Goal: Download file/media

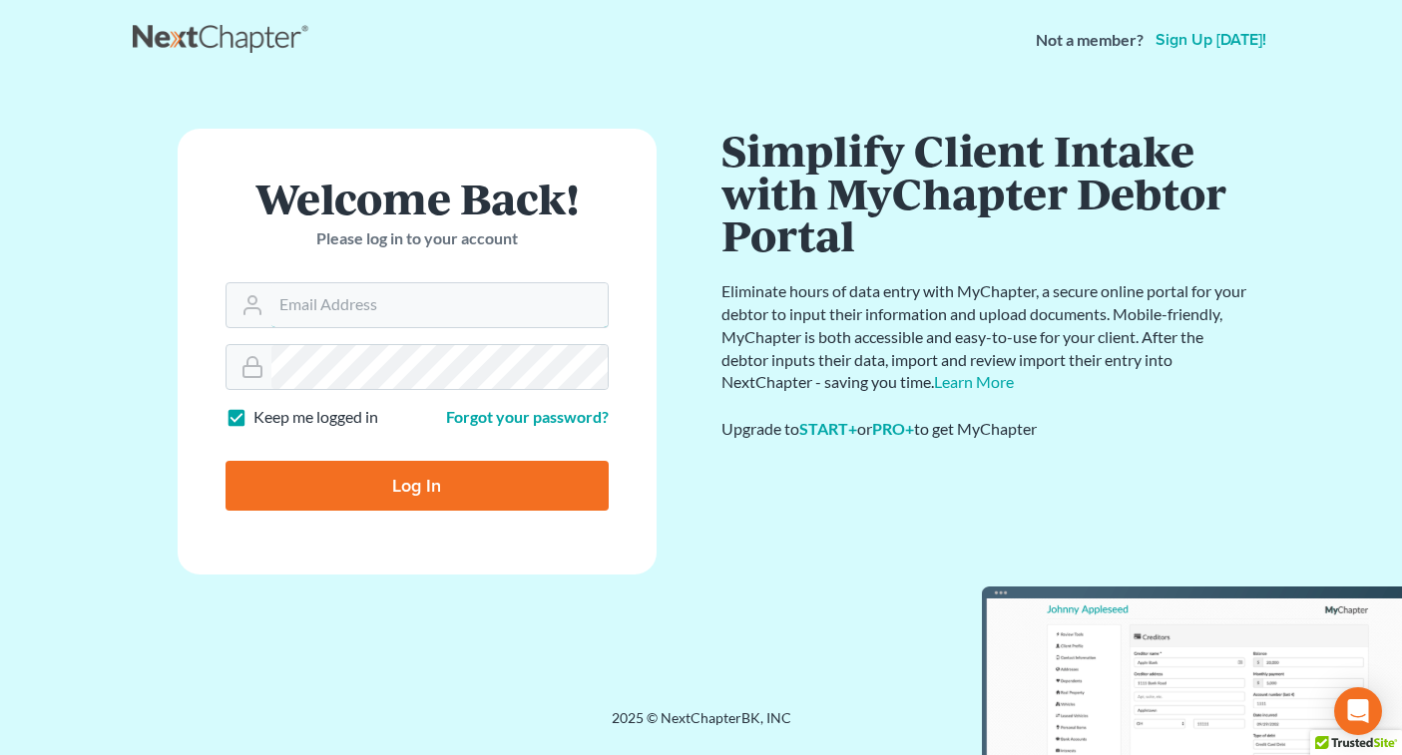
type input "[EMAIL_ADDRESS][DOMAIN_NAME]"
click at [416, 484] on input "Log In" at bounding box center [417, 486] width 383 height 50
type input "Thinking..."
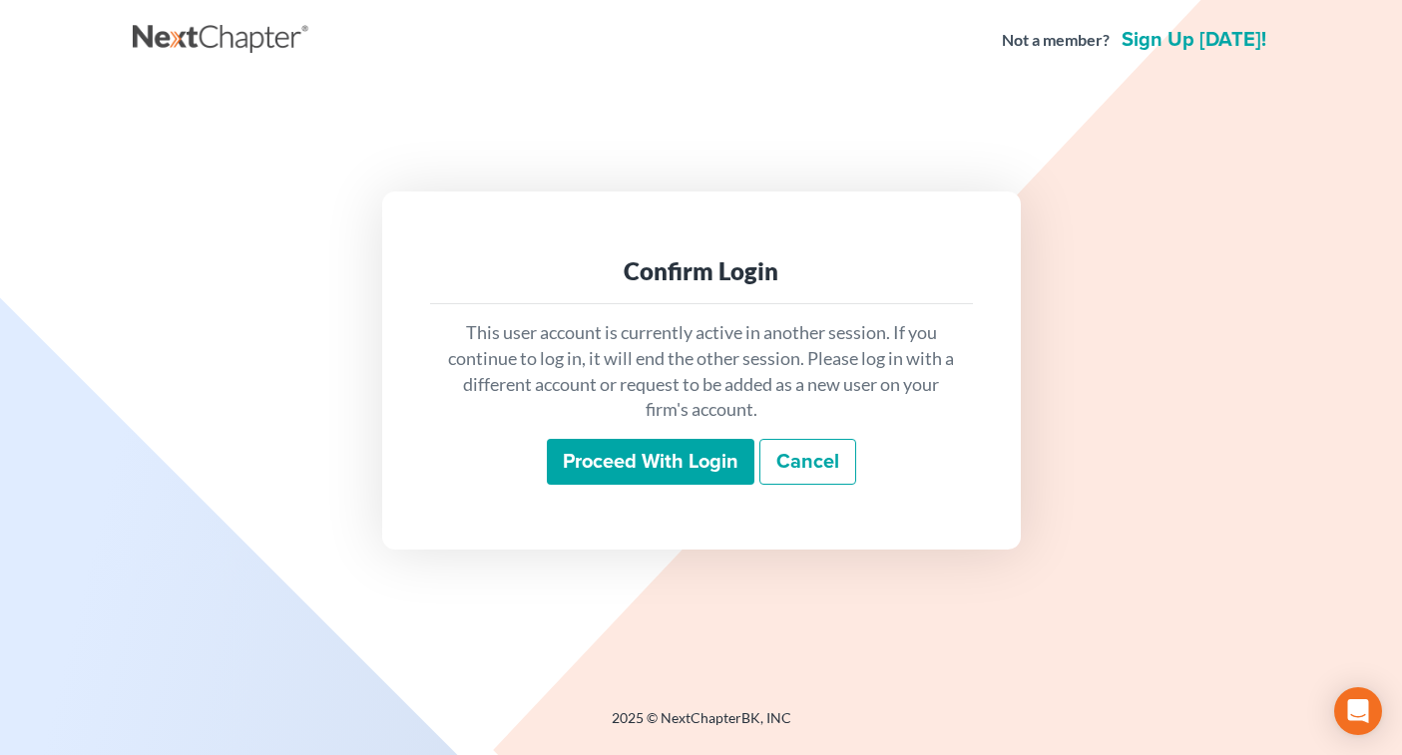
click at [577, 476] on input "Proceed with login" at bounding box center [651, 462] width 208 height 46
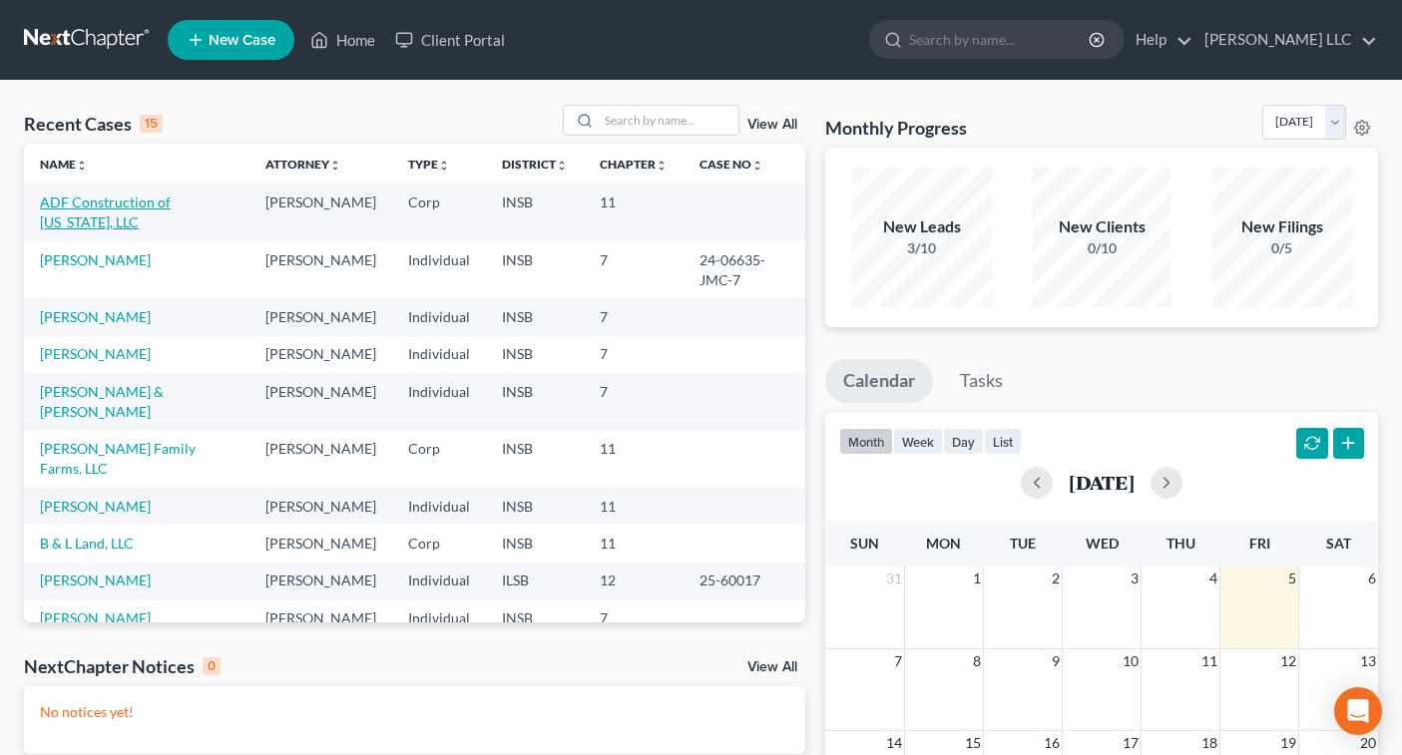
click at [171, 200] on link "ADF Construction of [US_STATE], LLC" at bounding box center [105, 212] width 131 height 37
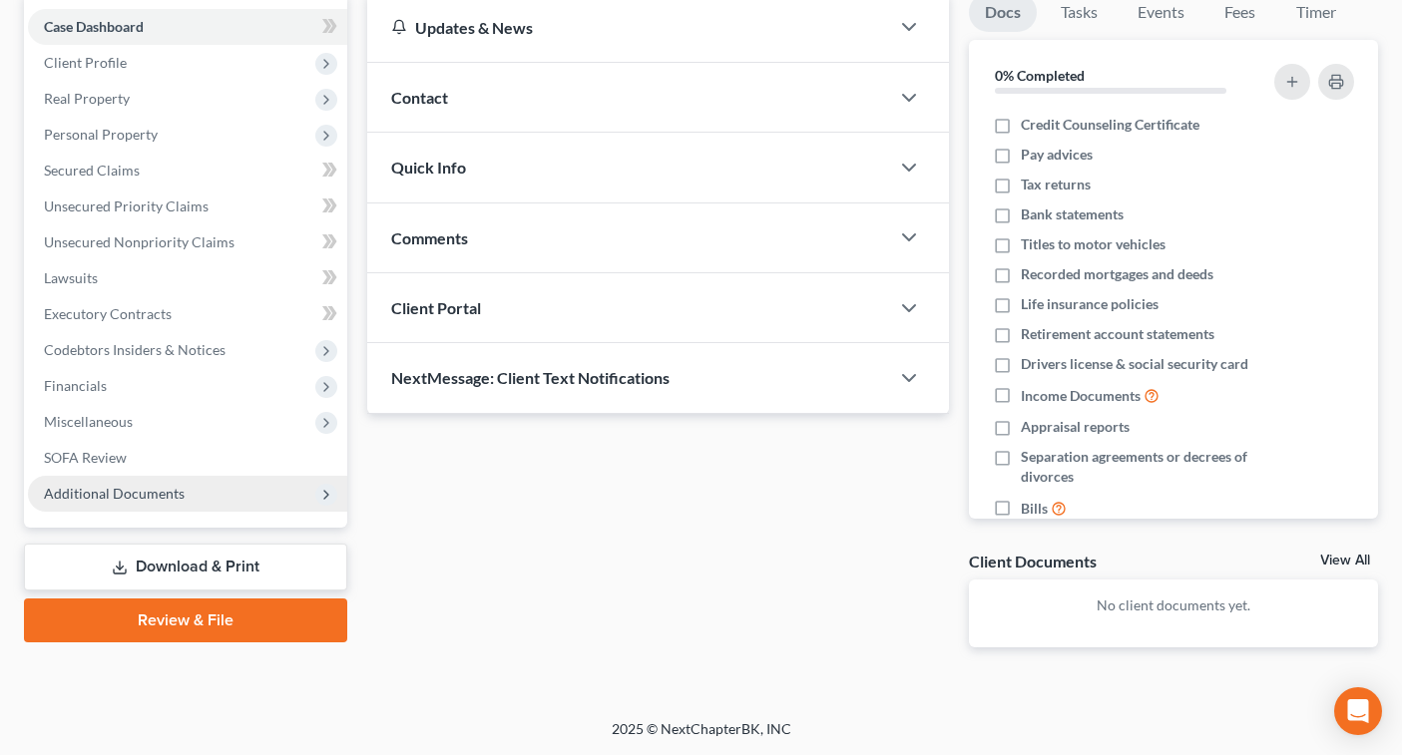
scroll to position [198, 0]
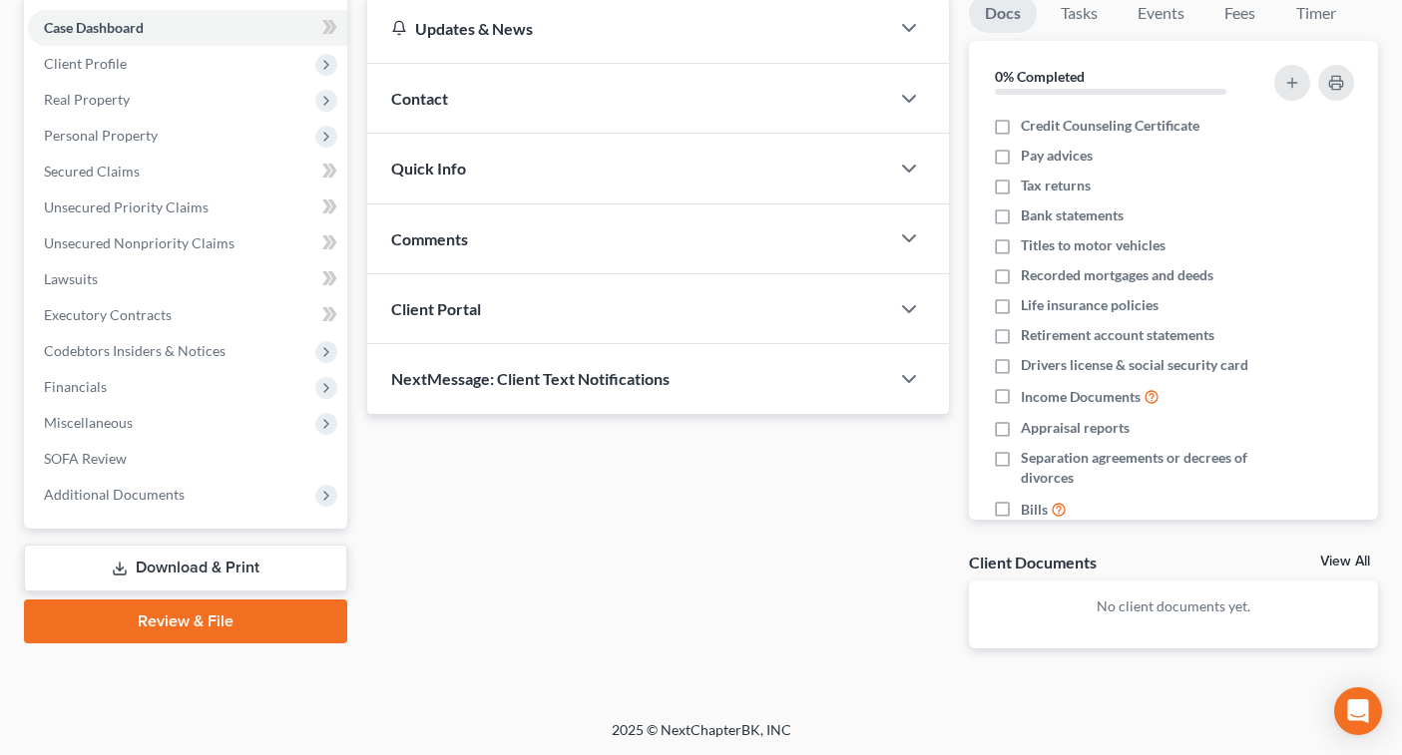
click at [229, 565] on link "Download & Print" at bounding box center [185, 568] width 323 height 47
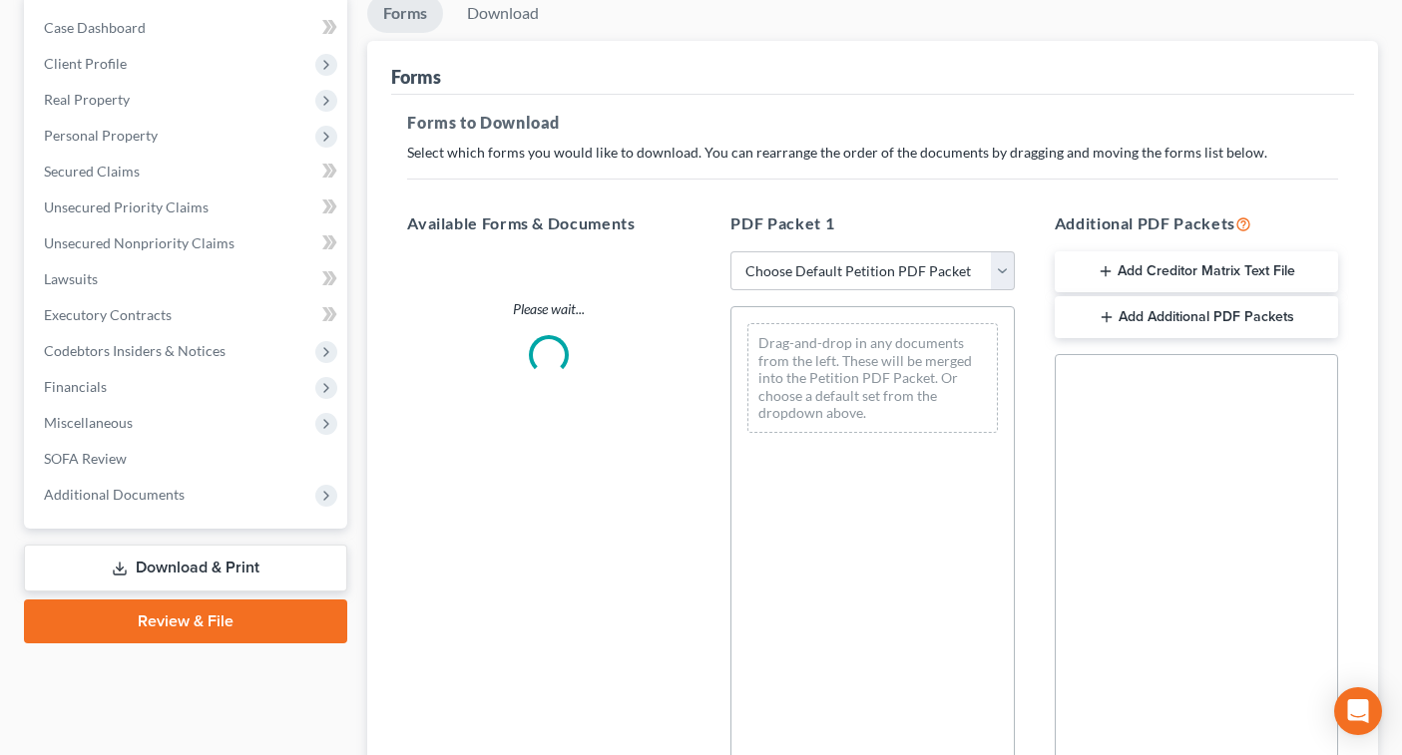
scroll to position [28, 0]
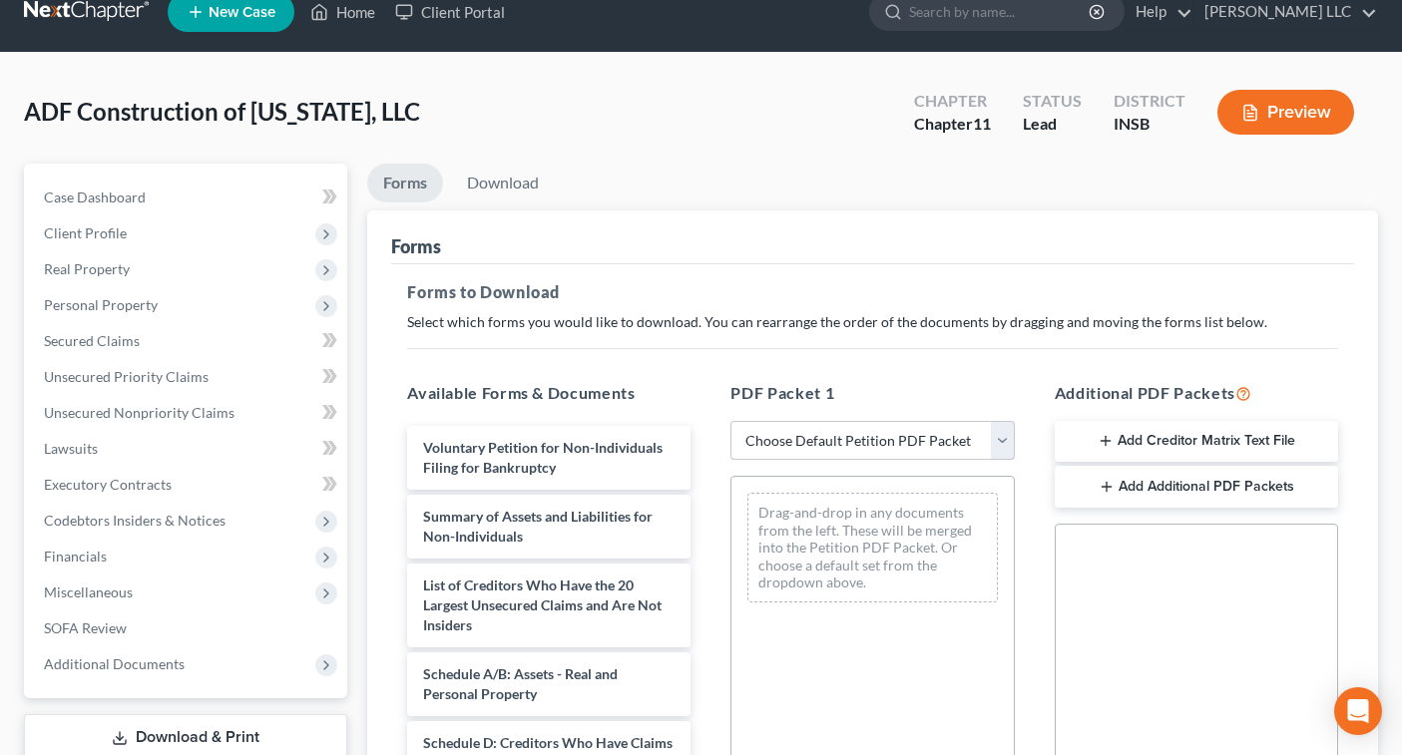
select select "0"
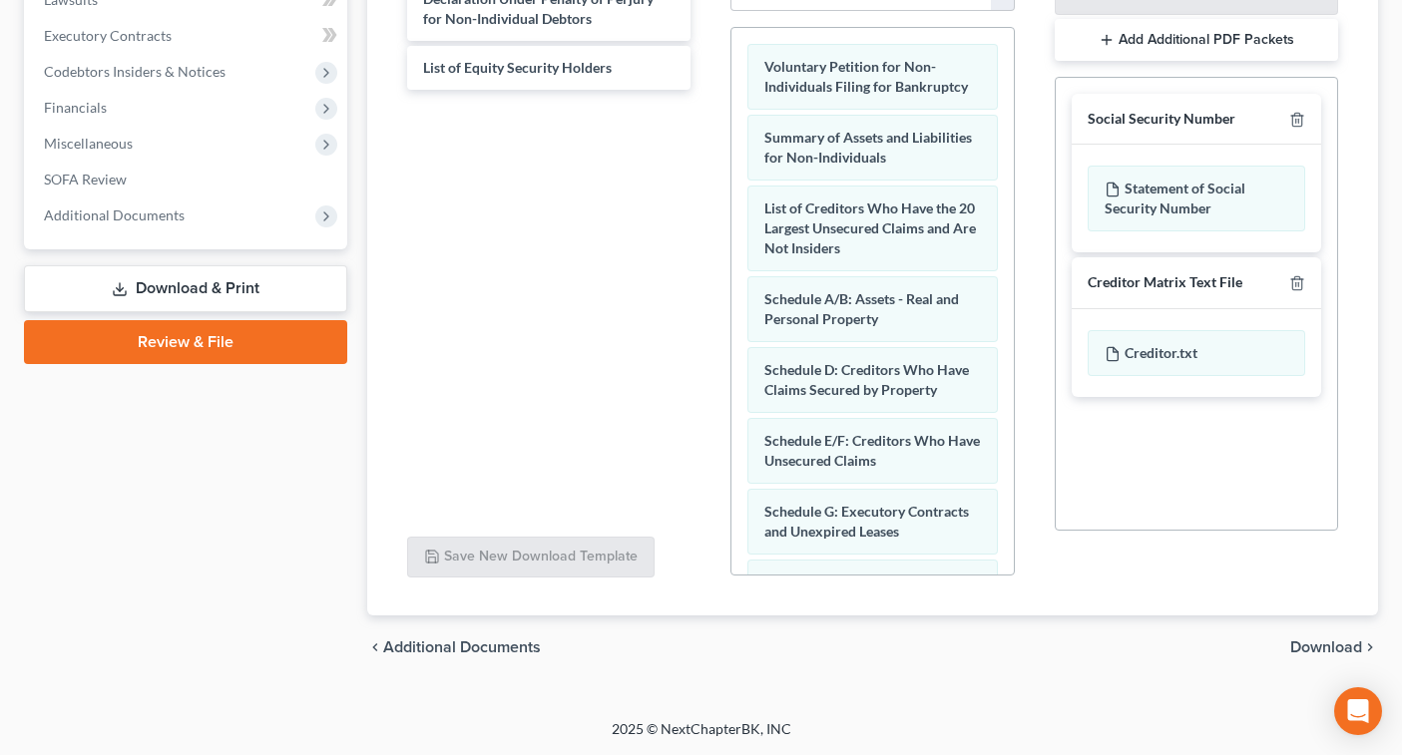
click at [1305, 643] on span "Download" at bounding box center [1326, 648] width 72 height 16
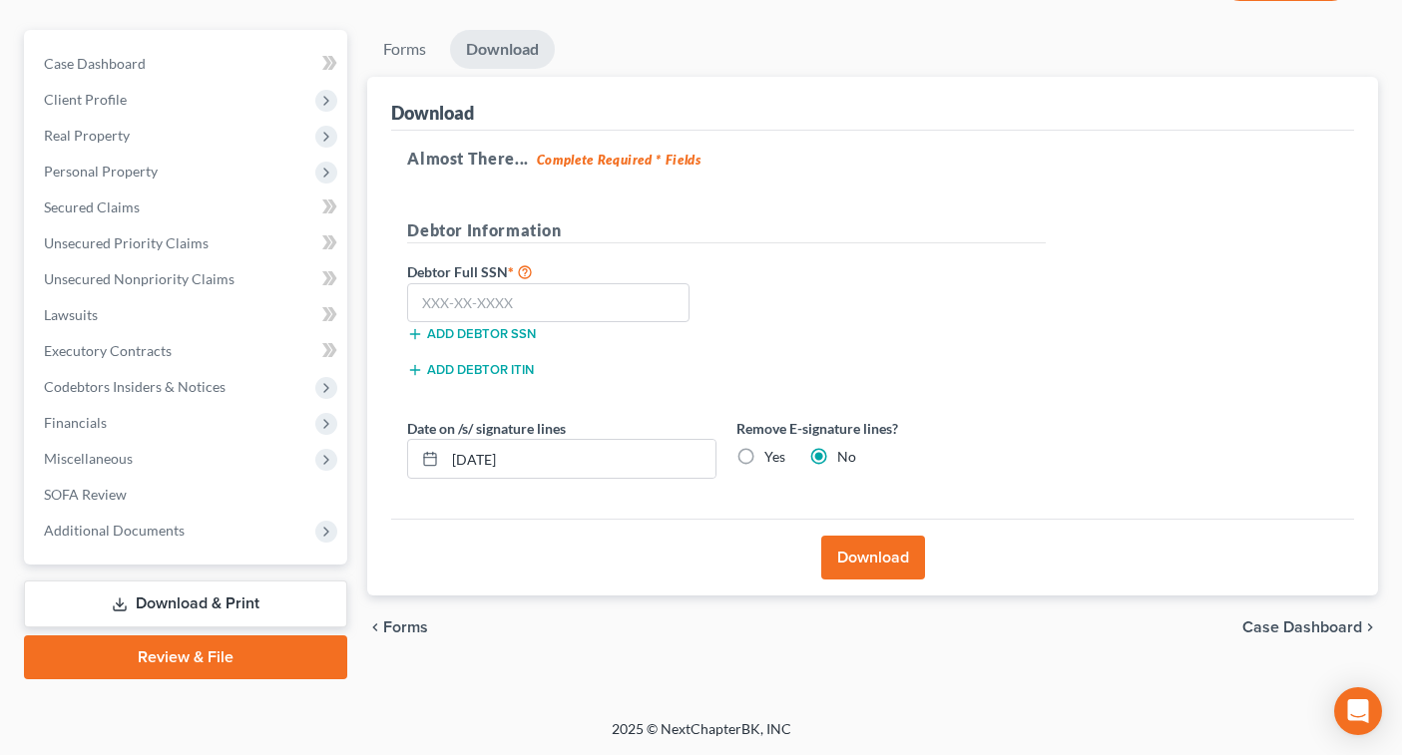
scroll to position [162, 0]
click at [638, 306] on input "text" at bounding box center [548, 303] width 282 height 40
type input "000-00-0000"
click at [873, 550] on button "Download" at bounding box center [873, 558] width 104 height 44
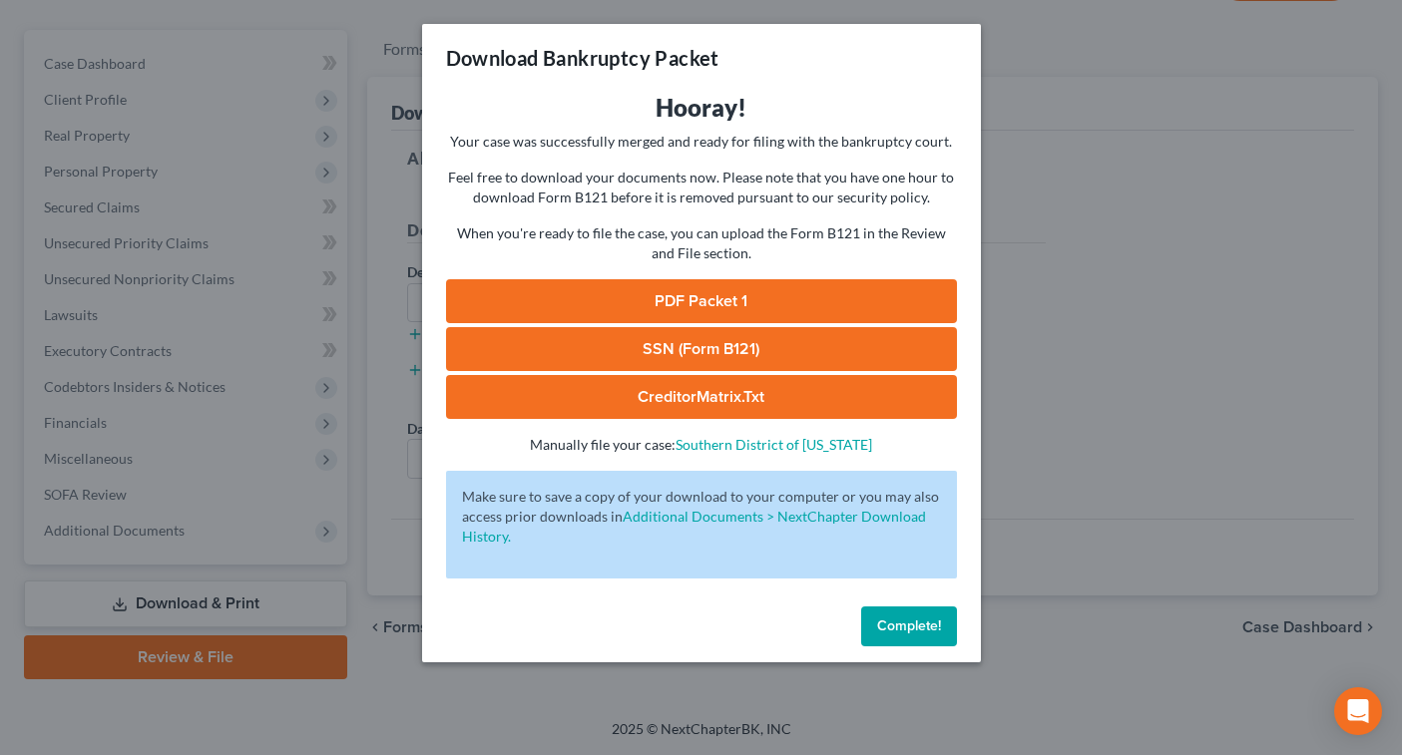
click at [777, 310] on link "PDF Packet 1" at bounding box center [701, 301] width 511 height 44
drag, startPoint x: 884, startPoint y: 616, endPoint x: 832, endPoint y: 594, distance: 56.3
click at [884, 616] on button "Complete!" at bounding box center [909, 627] width 96 height 40
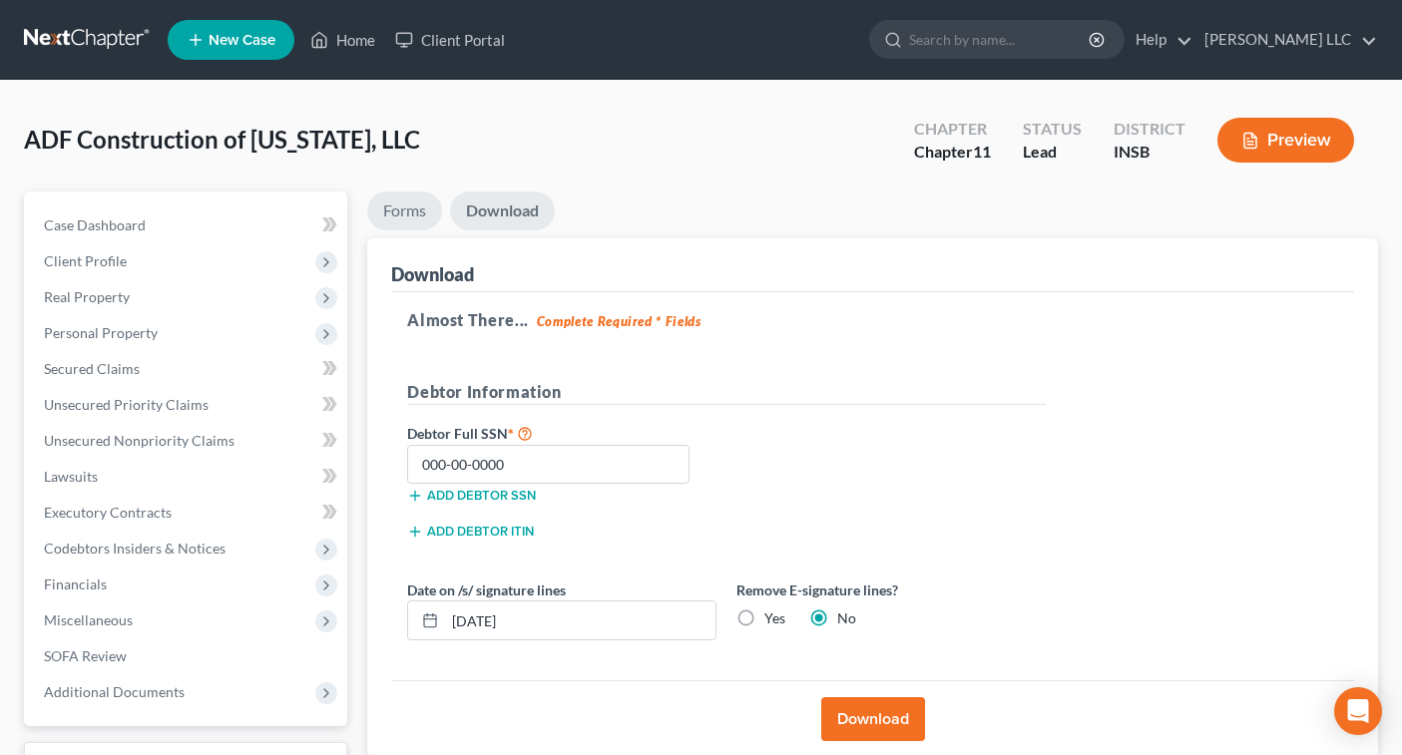
scroll to position [0, 0]
click at [340, 48] on link "Home" at bounding box center [342, 40] width 85 height 36
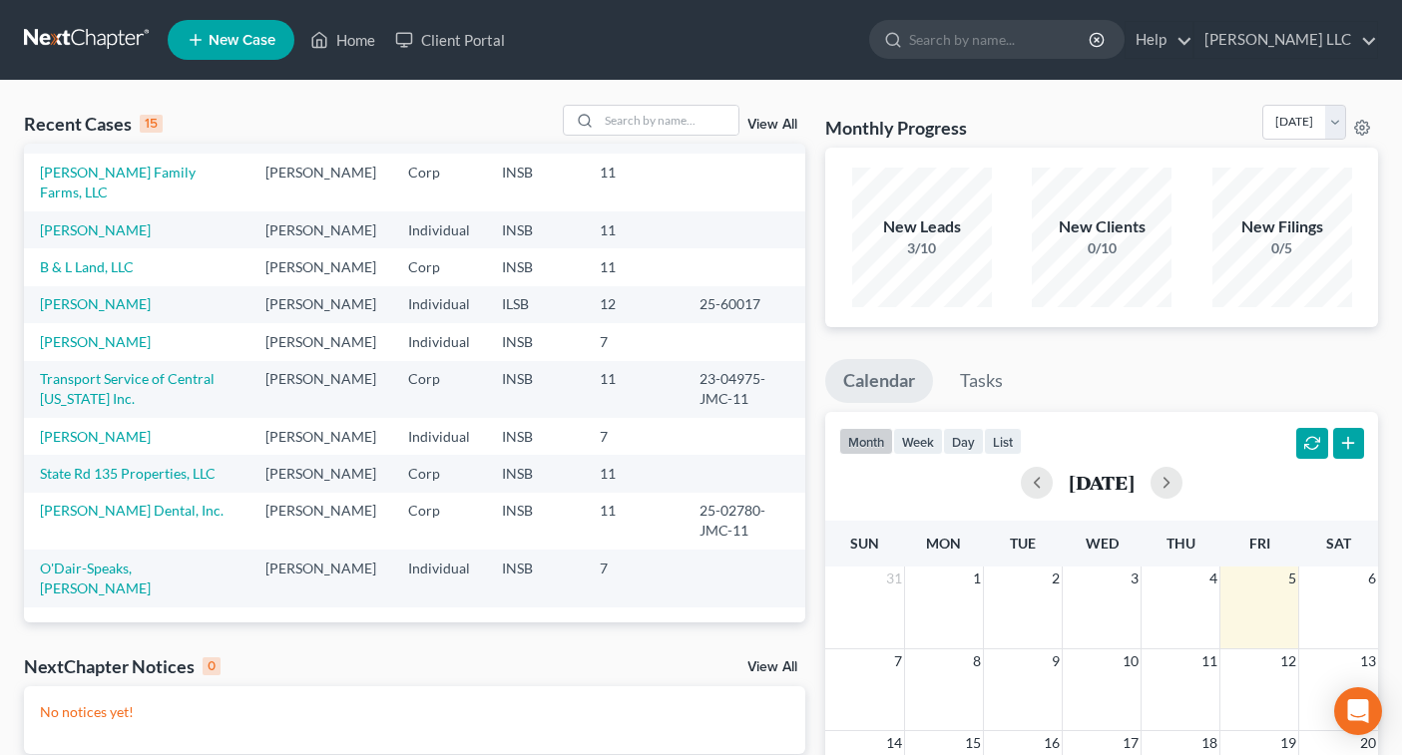
scroll to position [416, 0]
click at [150, 470] on link "State Rd 135 Properties, LLC" at bounding box center [128, 473] width 176 height 17
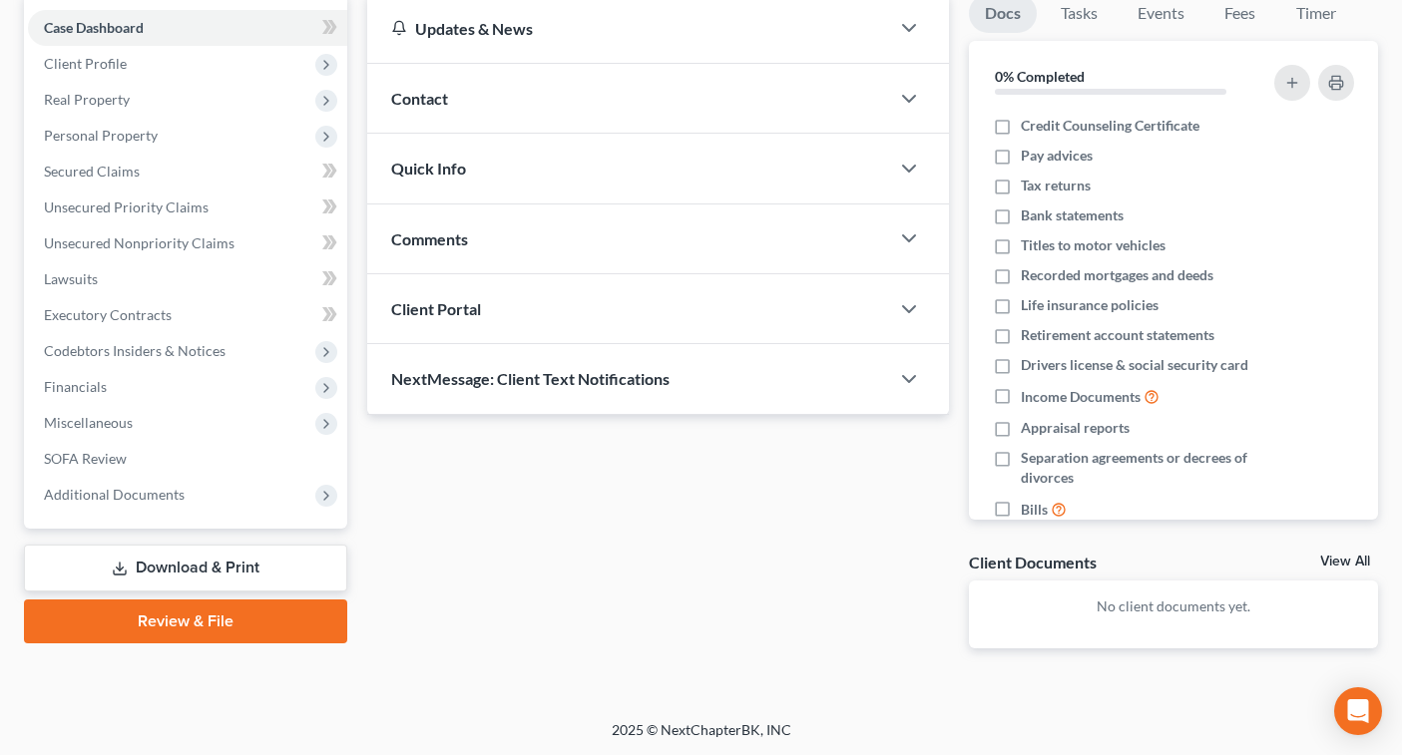
click at [291, 558] on link "Download & Print" at bounding box center [185, 568] width 323 height 47
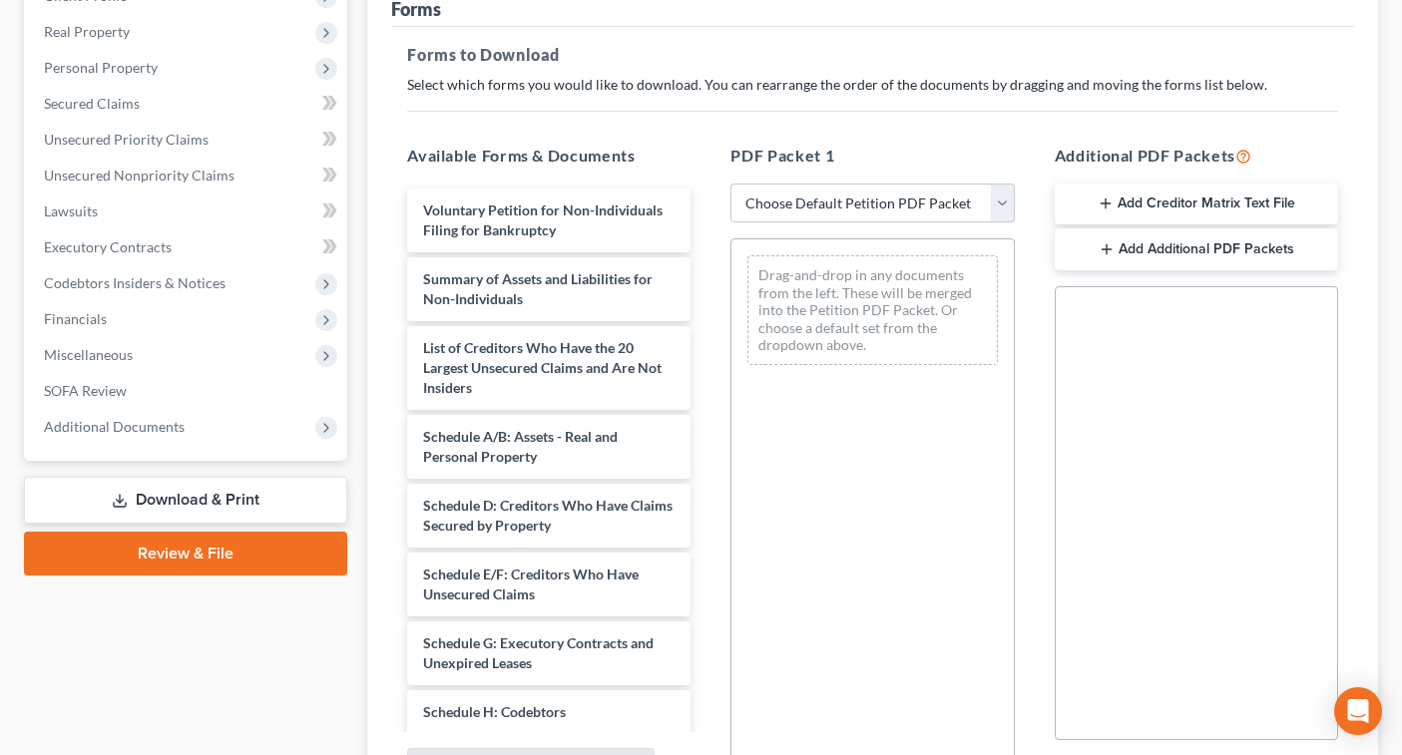
scroll to position [269, 0]
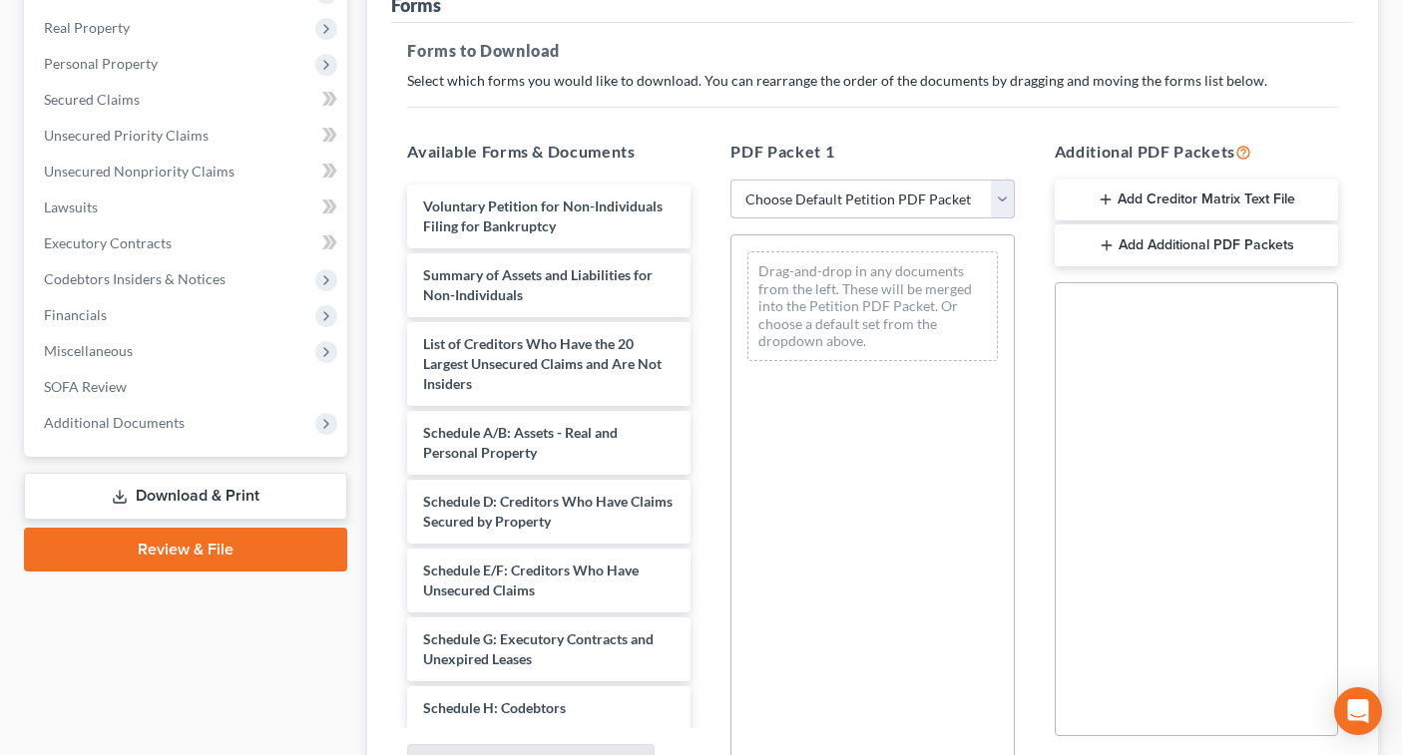
select select "0"
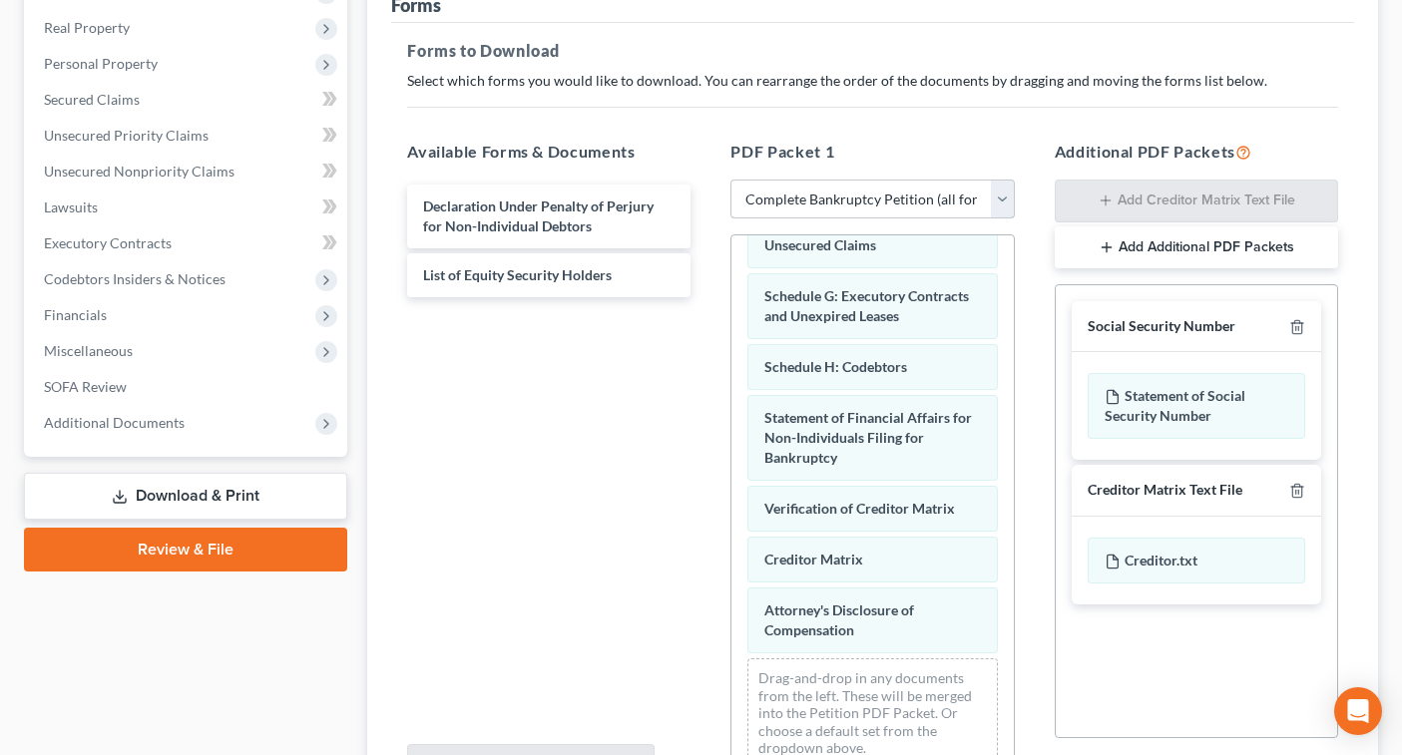
scroll to position [422, 0]
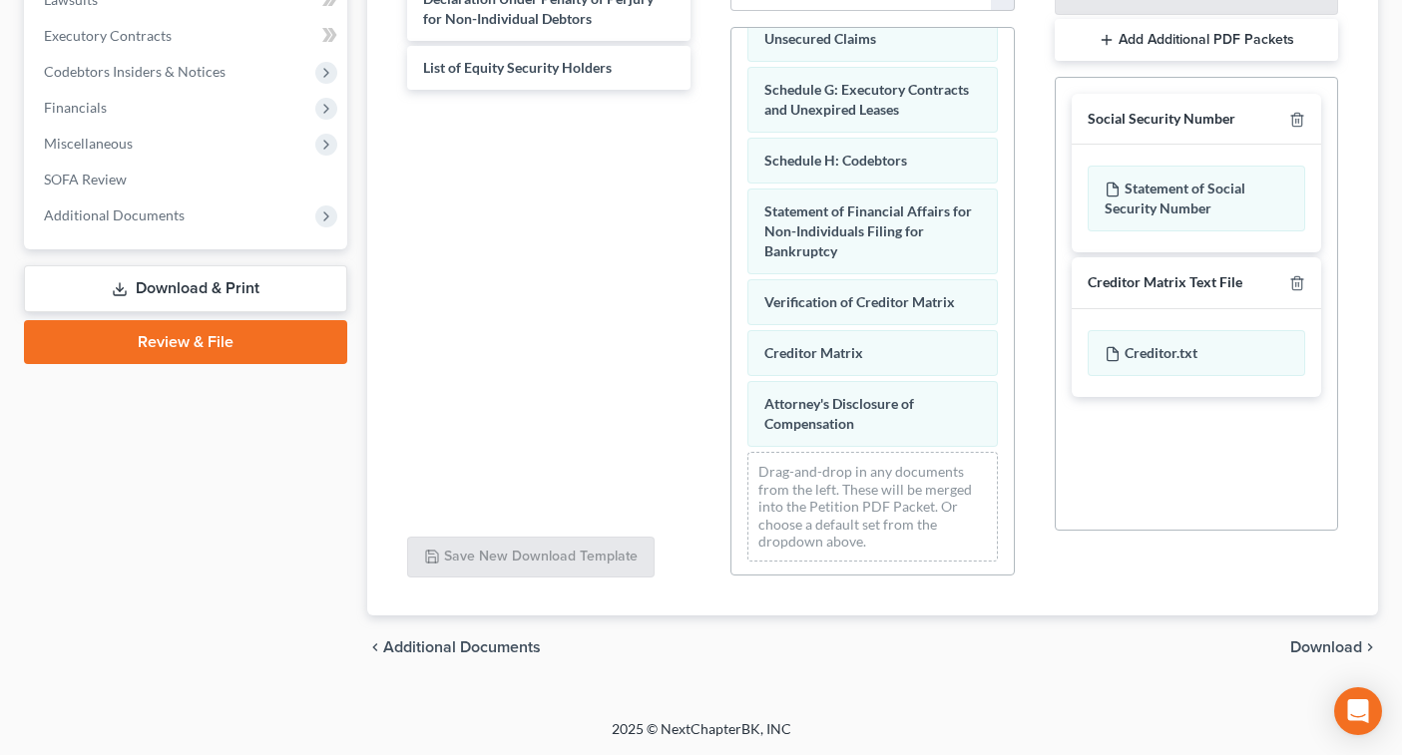
click at [1314, 647] on span "Download" at bounding box center [1326, 648] width 72 height 16
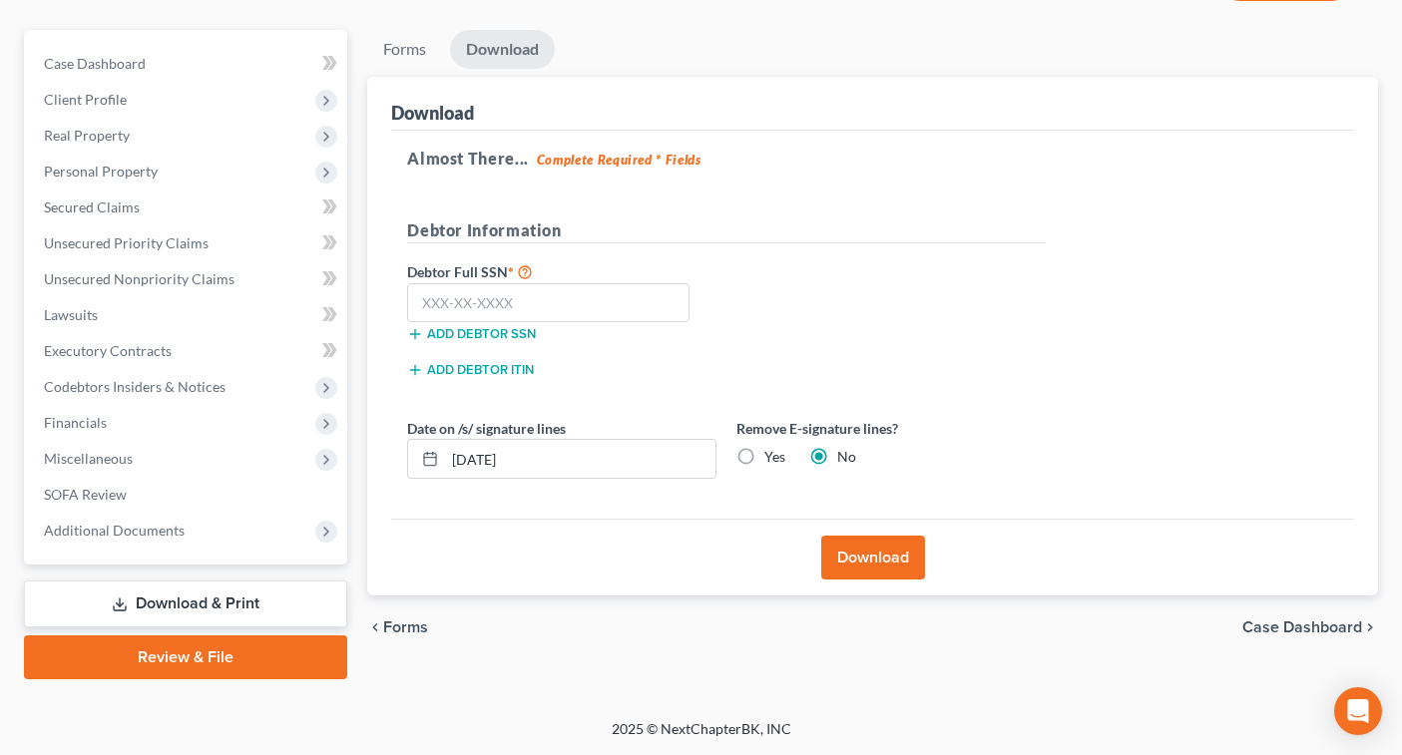
scroll to position [162, 0]
click at [530, 304] on input "text" at bounding box center [548, 303] width 282 height 40
type input "000-00-0000"
click at [875, 558] on button "Download" at bounding box center [873, 558] width 104 height 44
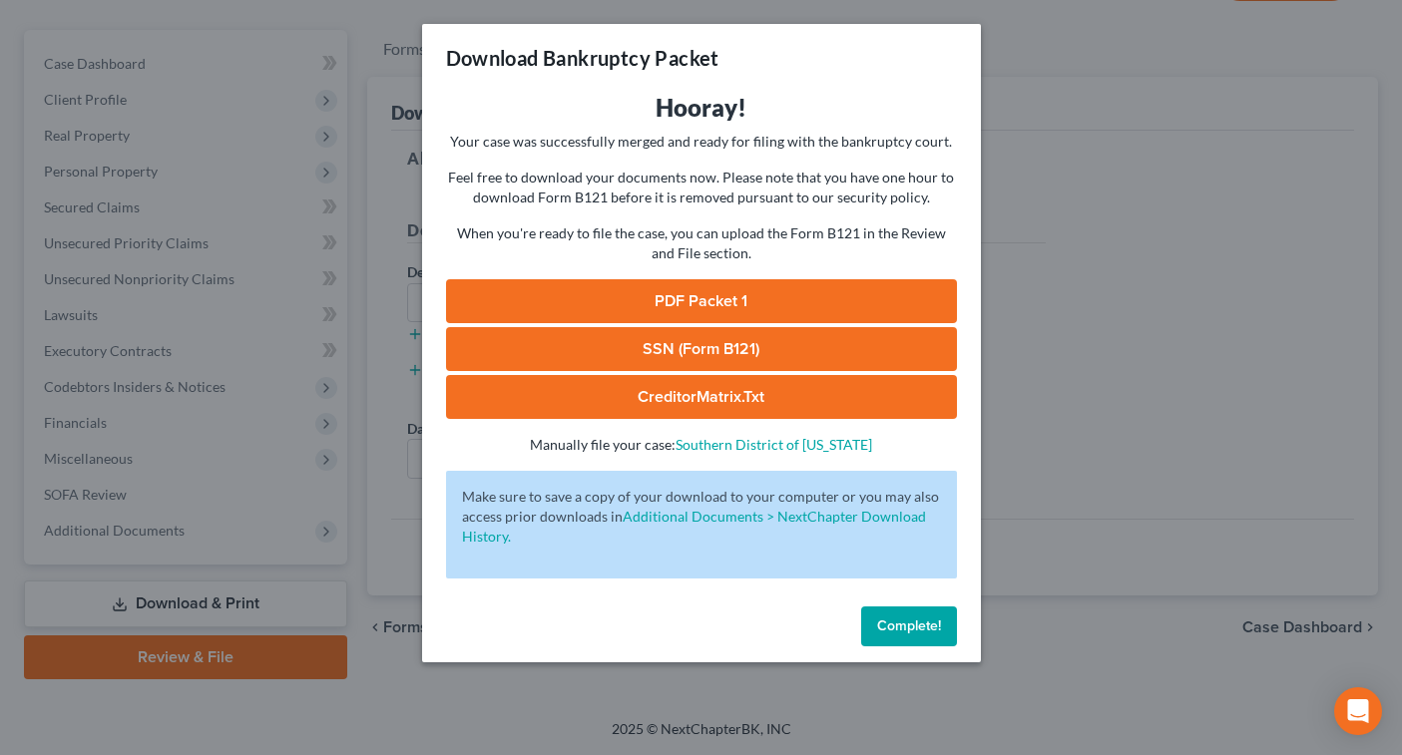
click at [706, 289] on link "PDF Packet 1" at bounding box center [701, 301] width 511 height 44
